Goal: Information Seeking & Learning: Check status

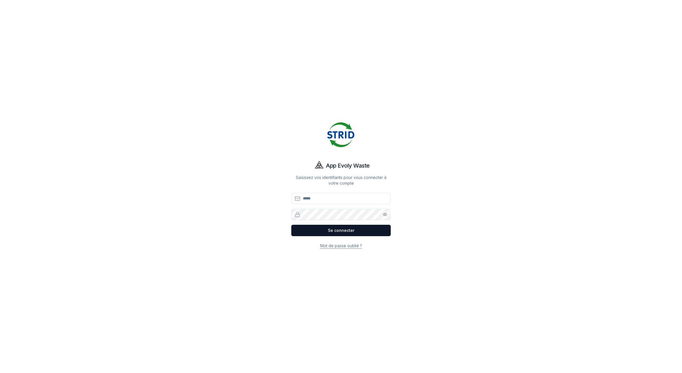
type input "**********"
click at [314, 229] on button "Se connecter" at bounding box center [340, 230] width 99 height 11
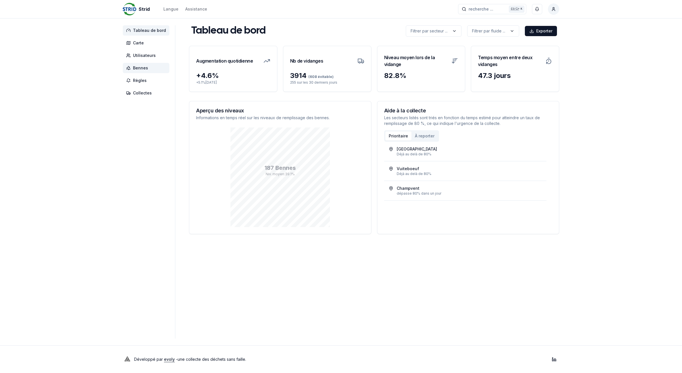
click at [144, 65] on span "Bennes" at bounding box center [140, 68] width 15 height 6
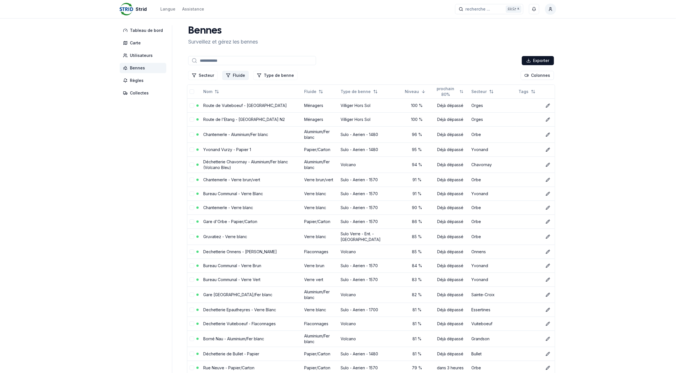
click at [231, 73] on button "Fluide" at bounding box center [235, 75] width 26 height 9
click at [225, 100] on div "Suggestions" at bounding box center [226, 99] width 5 height 5
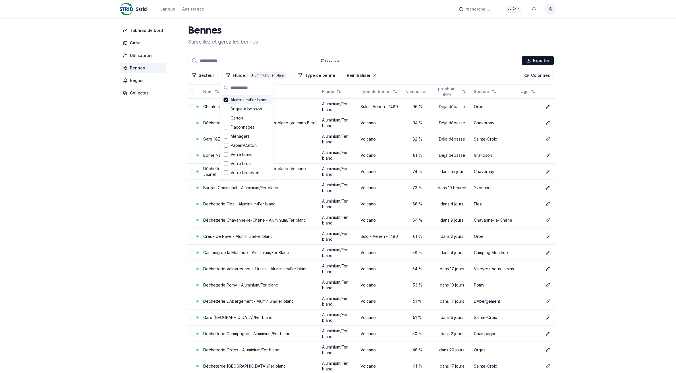
click at [123, 189] on aside "Tableau de bord Carte Utilisateurs Bennes Règles Collectes" at bounding box center [146, 320] width 53 height 590
click at [207, 107] on link "Chantemerle - Aluminium/Fer blanc" at bounding box center [235, 106] width 65 height 5
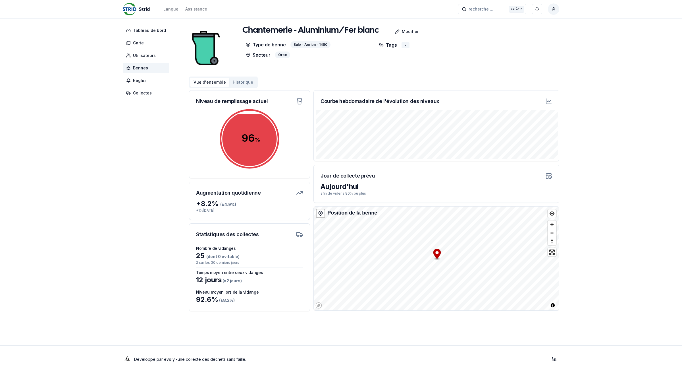
click at [159, 65] on span "Bennes" at bounding box center [146, 68] width 47 height 10
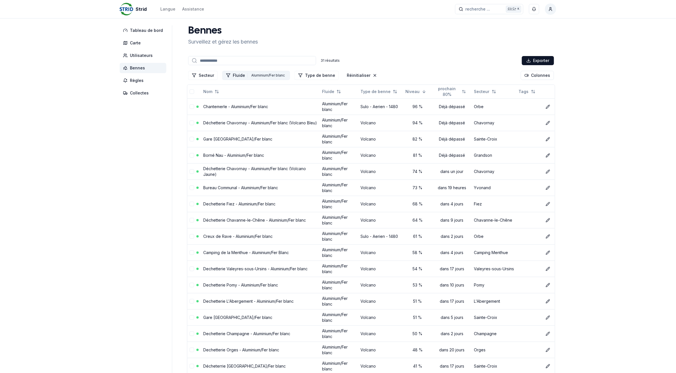
click at [250, 74] on div "Aluminium/Fer blanc" at bounding box center [268, 75] width 36 height 6
drag, startPoint x: 226, startPoint y: 100, endPoint x: 225, endPoint y: 119, distance: 18.5
click at [226, 100] on icon "Suggestions" at bounding box center [226, 99] width 4 height 5
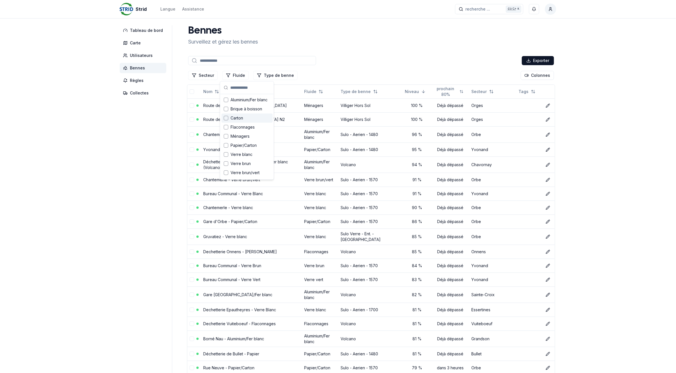
click at [227, 117] on div "Suggestions" at bounding box center [226, 118] width 5 height 5
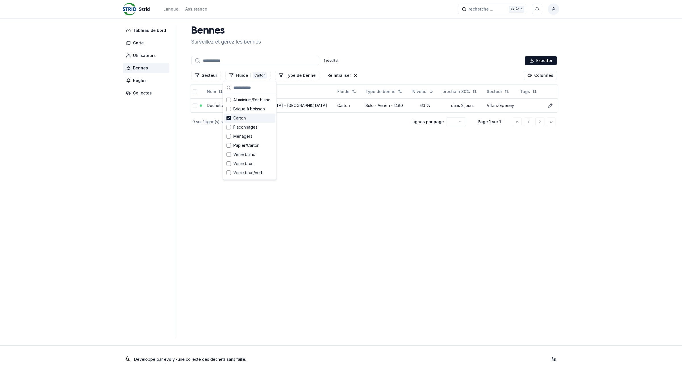
drag, startPoint x: 227, startPoint y: 121, endPoint x: 227, endPoint y: 128, distance: 7.1
click at [227, 121] on div "Carton" at bounding box center [249, 117] width 51 height 9
click at [227, 128] on div "Suggestions" at bounding box center [229, 127] width 5 height 5
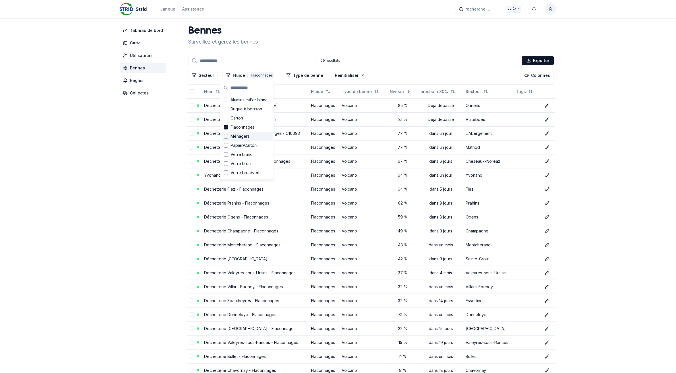
click at [129, 162] on aside "Tableau de bord Carte Utilisateurs Bennes Règles Collectes" at bounding box center [146, 271] width 53 height 492
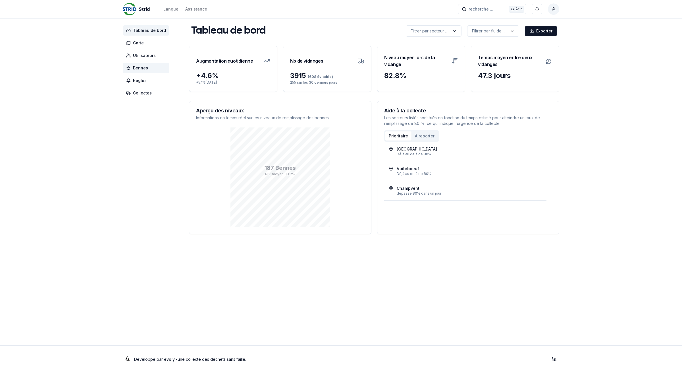
click at [155, 67] on span "Bennes" at bounding box center [146, 68] width 47 height 10
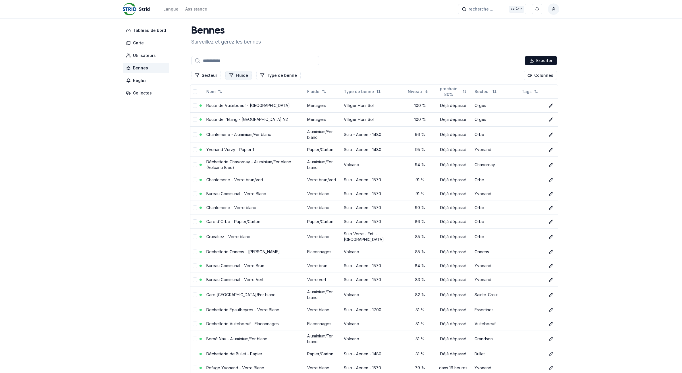
click at [236, 76] on button "Fluide" at bounding box center [238, 75] width 26 height 9
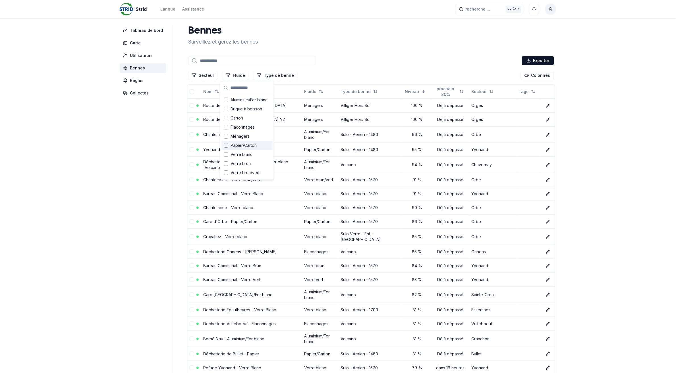
click at [225, 145] on div "Suggestions" at bounding box center [226, 145] width 5 height 5
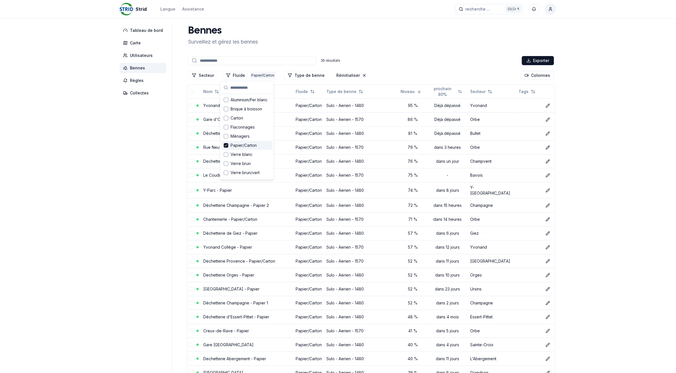
click at [130, 169] on aside "Tableau de bord Carte Utilisateurs Bennes Règles Collectes" at bounding box center [146, 318] width 53 height 587
click at [224, 104] on link "Yvonand Vurzy - Papier 1" at bounding box center [227, 105] width 48 height 5
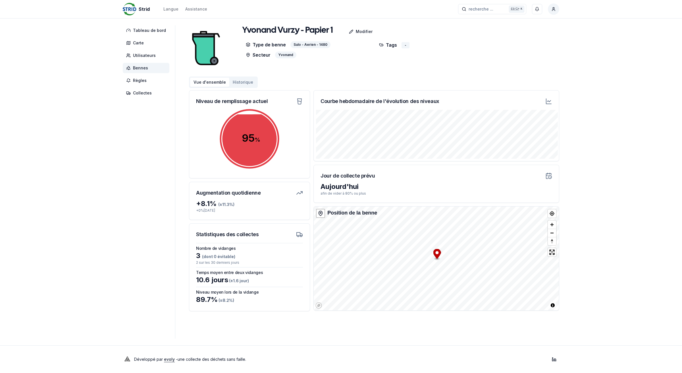
click at [149, 68] on span "Bennes" at bounding box center [146, 68] width 47 height 10
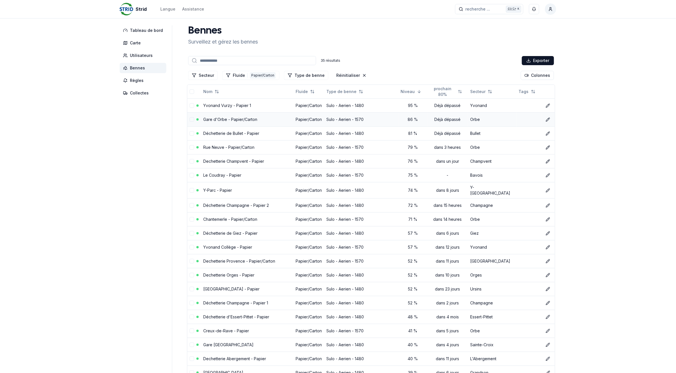
click at [226, 122] on td "Gare d'Orbe - Papier/Carton" at bounding box center [247, 119] width 92 height 14
click at [225, 118] on link "Gare d'Orbe - Papier/Carton" at bounding box center [230, 119] width 54 height 5
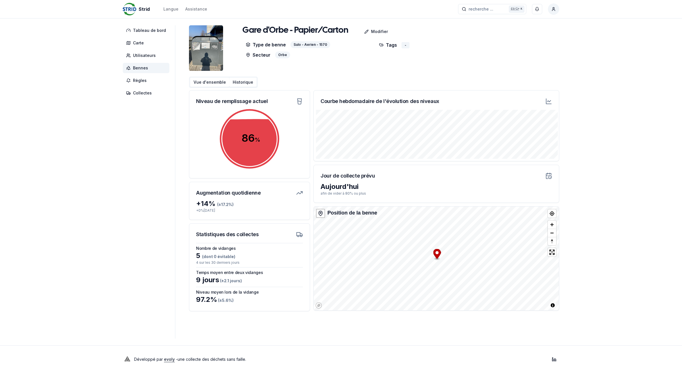
click at [242, 83] on button "Historique" at bounding box center [242, 82] width 27 height 9
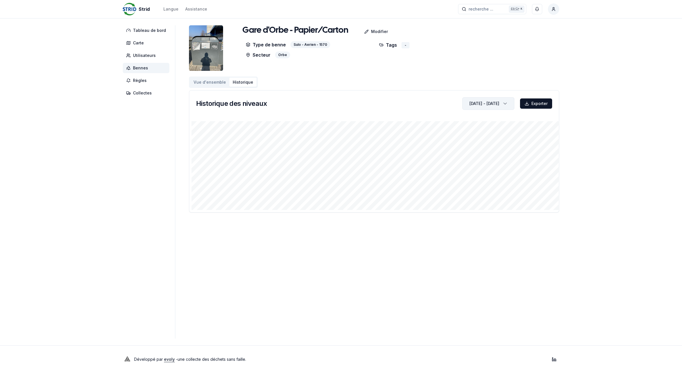
click at [506, 104] on icon "button" at bounding box center [506, 103] width 6 height 9
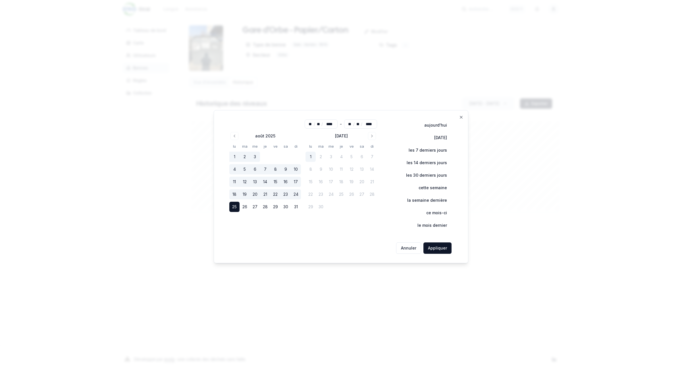
click at [311, 153] on button "1" at bounding box center [311, 157] width 10 height 10
type input "**"
click at [436, 249] on button "Appliquer" at bounding box center [438, 247] width 28 height 11
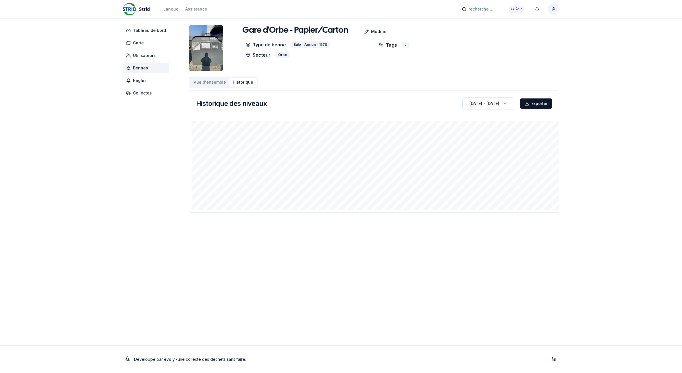
click at [144, 66] on span "Bennes" at bounding box center [140, 68] width 15 height 6
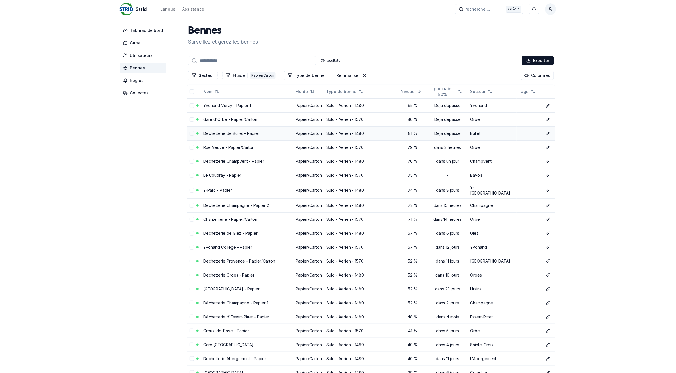
click at [228, 134] on link "Déchetterie de Bullet - Papier" at bounding box center [231, 133] width 56 height 5
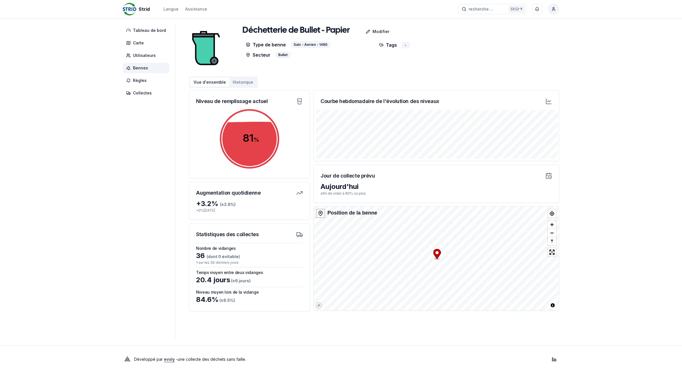
drag, startPoint x: 223, startPoint y: 121, endPoint x: 144, endPoint y: 69, distance: 95.4
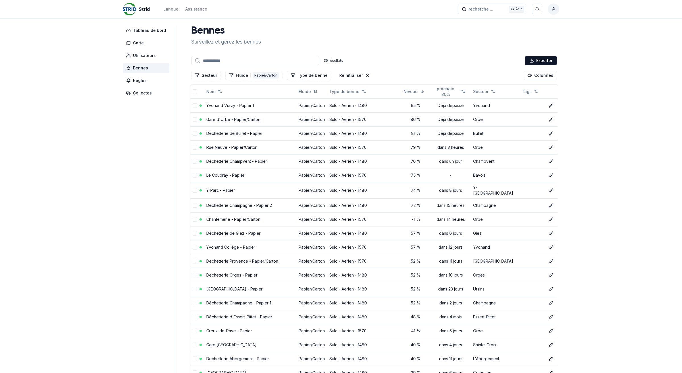
click at [144, 69] on span "Bennes" at bounding box center [140, 68] width 15 height 6
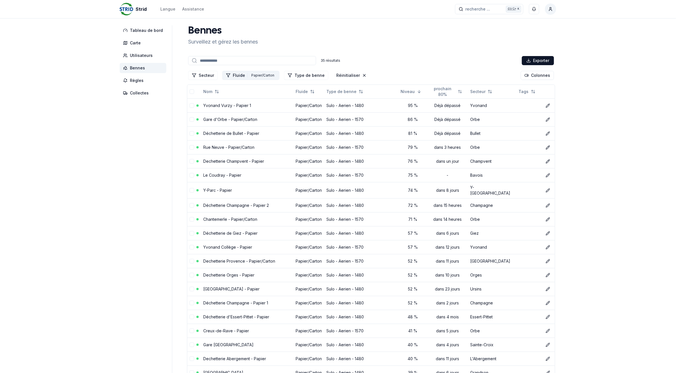
click at [251, 72] on button "Fluide 1 Papier/Carton" at bounding box center [250, 75] width 57 height 9
click at [225, 143] on icon "Suggestions" at bounding box center [226, 145] width 4 height 5
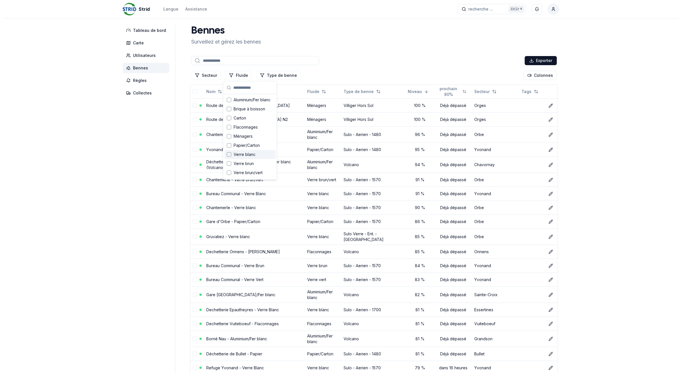
scroll to position [8, 0]
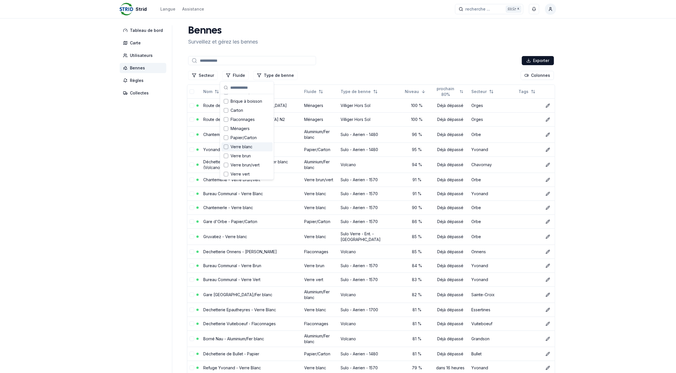
click at [241, 145] on span "Verre blanc" at bounding box center [242, 147] width 22 height 6
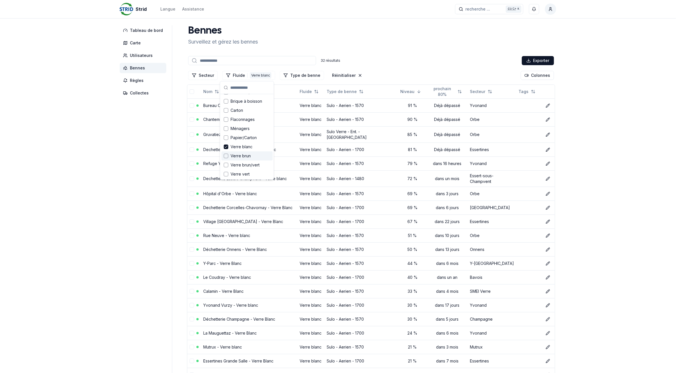
click at [224, 156] on div "Suggestions" at bounding box center [226, 155] width 5 height 5
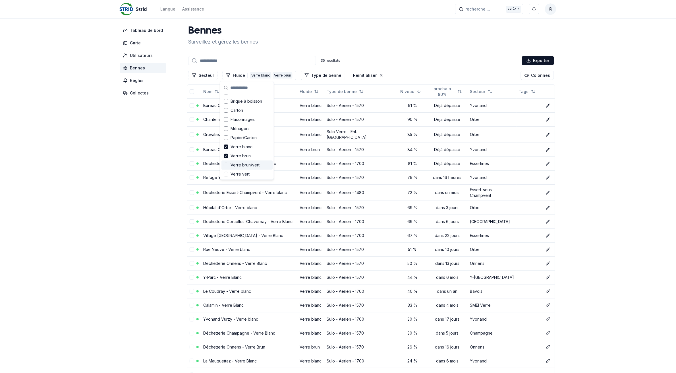
click at [226, 165] on div "Suggestions" at bounding box center [226, 165] width 5 height 5
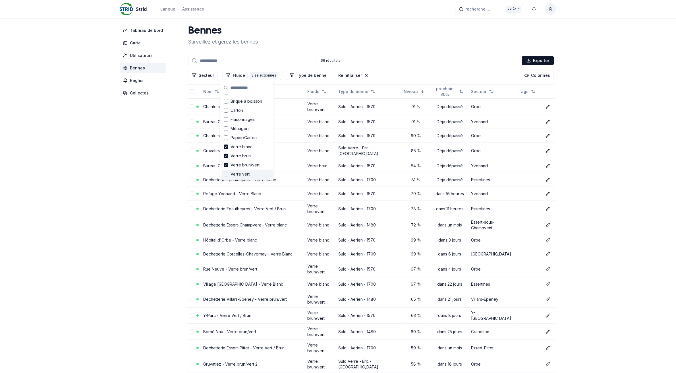
click at [226, 174] on div "Suggestions" at bounding box center [226, 174] width 5 height 5
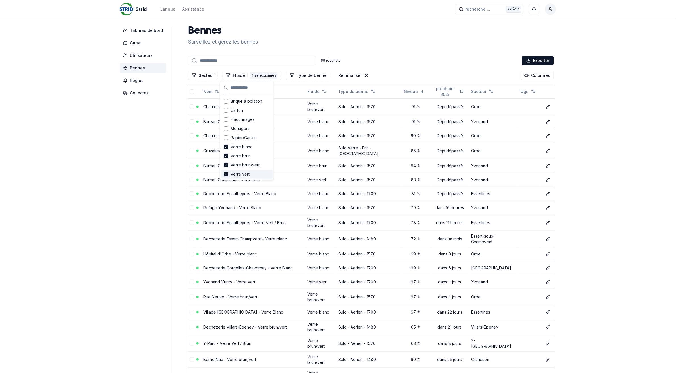
click at [224, 148] on link "Gruvatiez - Verre blanc" at bounding box center [225, 150] width 44 height 5
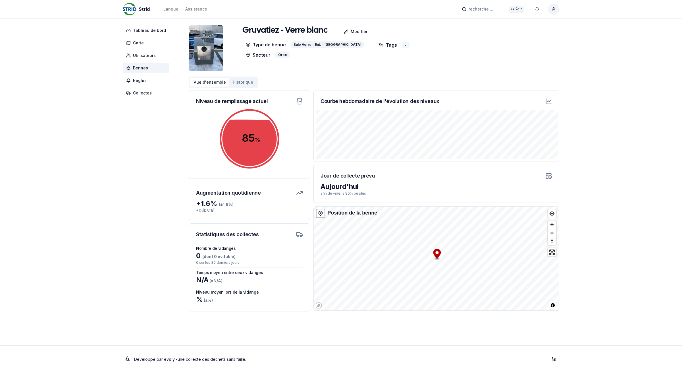
click at [136, 69] on span "Bennes" at bounding box center [140, 68] width 15 height 6
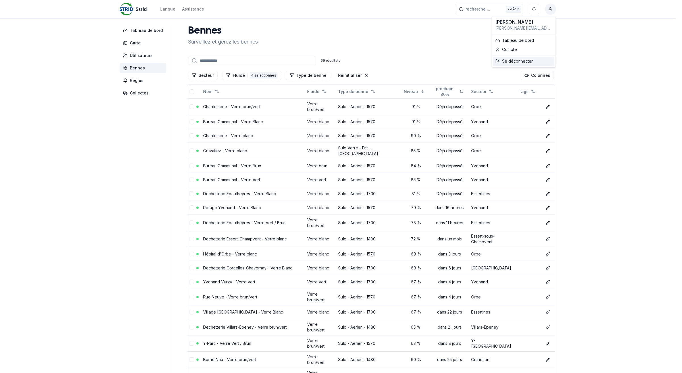
click at [545, 63] on div "Se déconnecter" at bounding box center [523, 61] width 61 height 9
